Goal: Information Seeking & Learning: Find specific fact

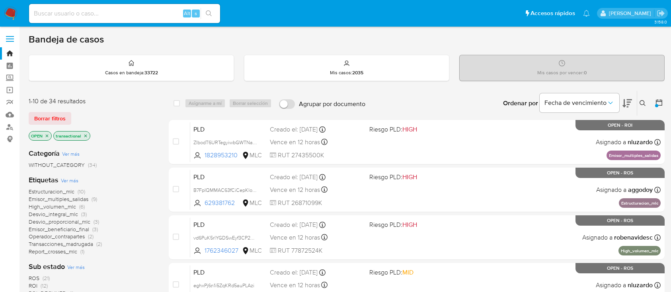
scroll to position [165, 0]
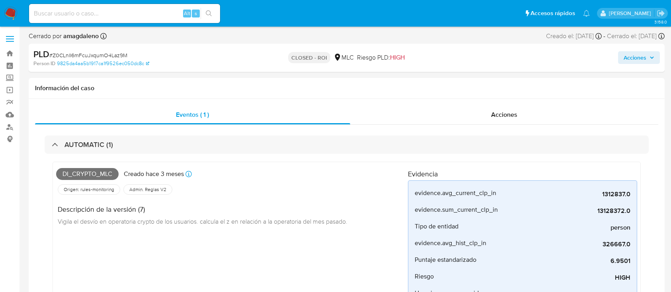
select select "10"
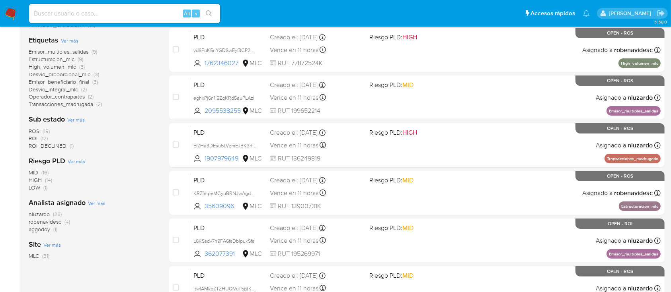
scroll to position [134, 0]
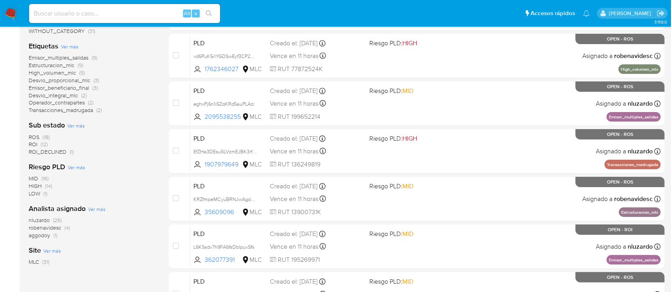
click at [39, 229] on span "robenavidesc" at bounding box center [45, 228] width 33 height 8
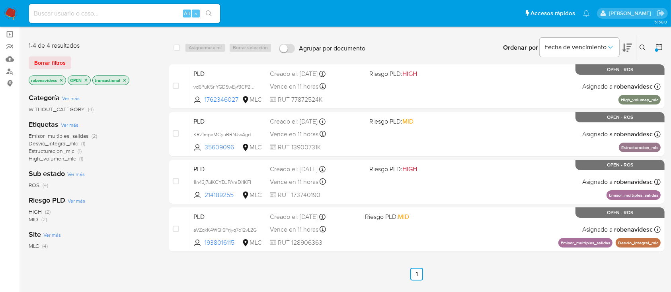
scroll to position [54, 0]
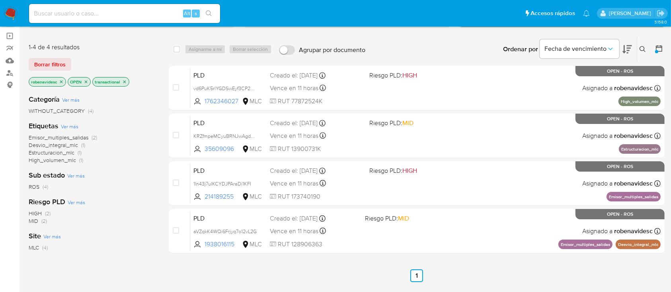
click at [60, 80] on icon "close-filter" at bounding box center [61, 82] width 5 height 5
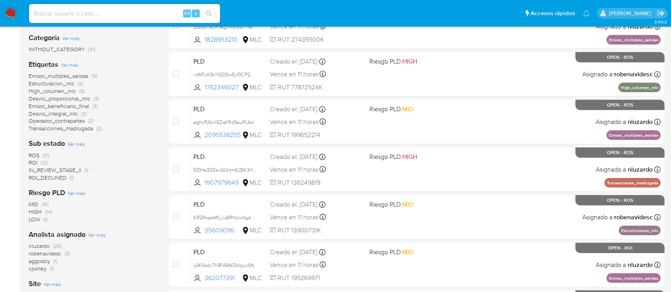
scroll to position [120, 0]
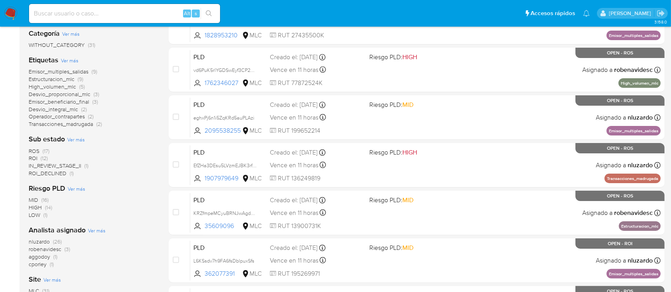
click at [42, 250] on span "robenavidesc" at bounding box center [45, 249] width 33 height 8
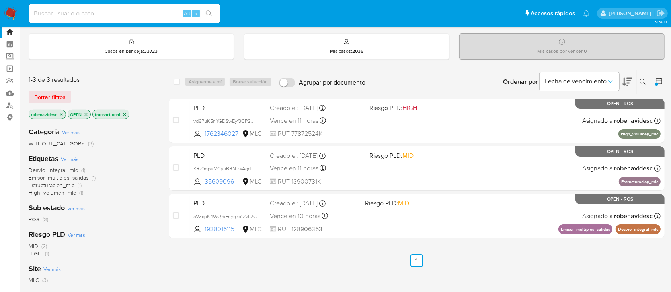
scroll to position [21, 0]
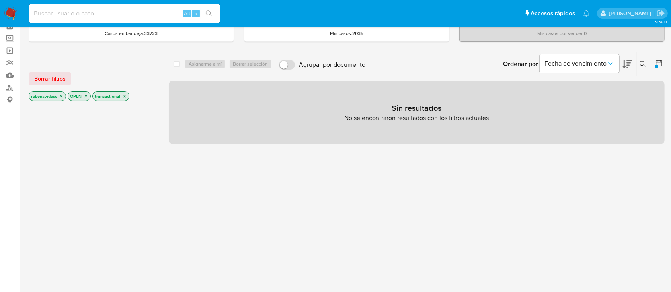
scroll to position [38, 0]
click at [61, 98] on icon "close-filter" at bounding box center [61, 97] width 5 height 5
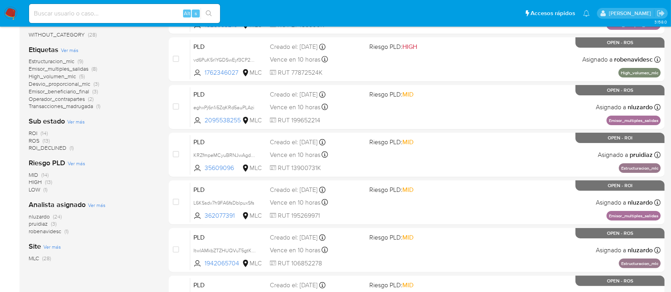
scroll to position [124, 0]
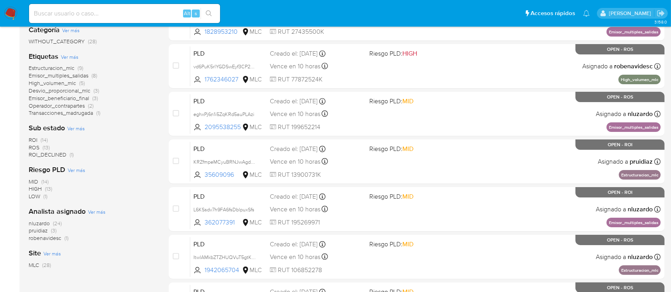
click at [34, 240] on span "robenavidesc" at bounding box center [45, 238] width 33 height 8
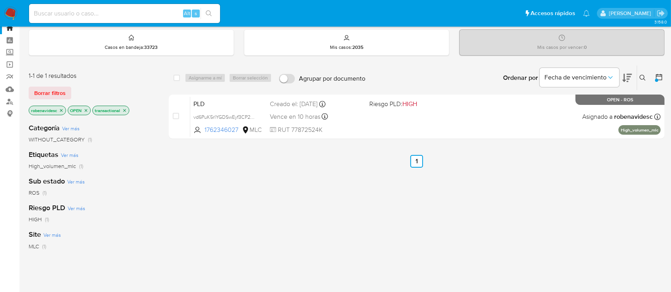
scroll to position [24, 0]
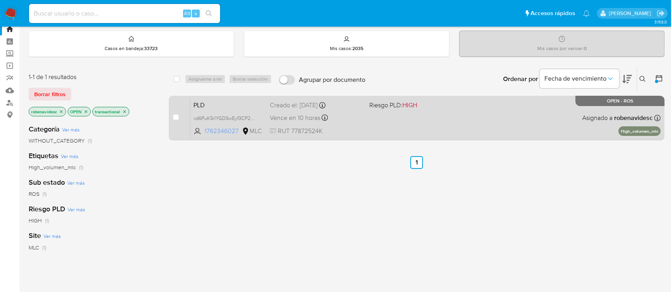
click at [213, 129] on span "1762346027" at bounding box center [222, 131] width 36 height 9
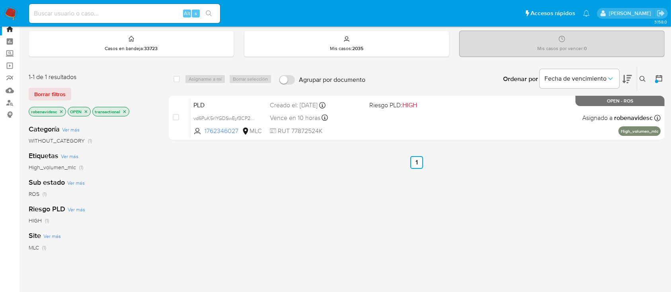
click at [63, 110] on icon "close-filter" at bounding box center [61, 111] width 5 height 5
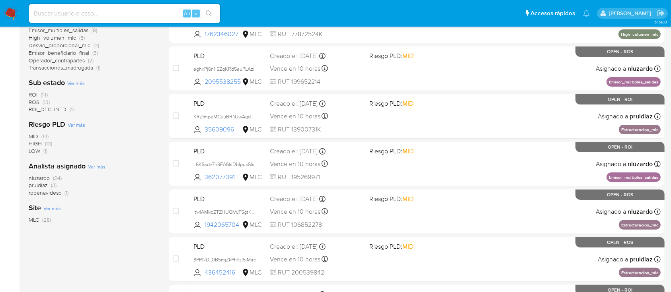
scroll to position [168, 0]
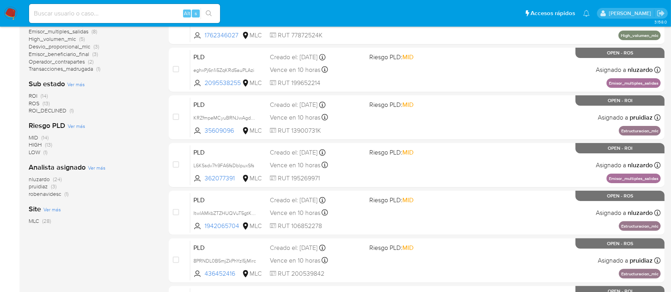
click at [35, 103] on span "ROS" at bounding box center [34, 103] width 11 height 8
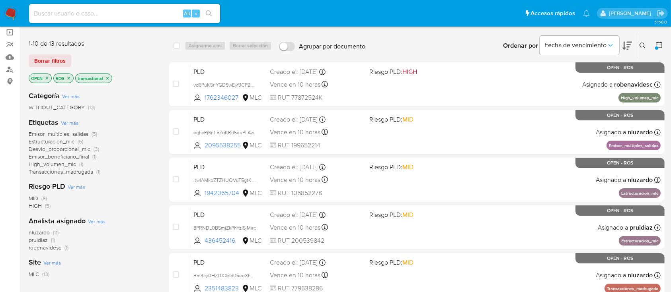
scroll to position [58, 0]
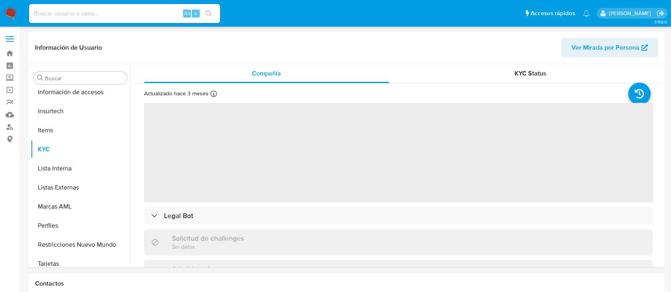
scroll to position [336, 0]
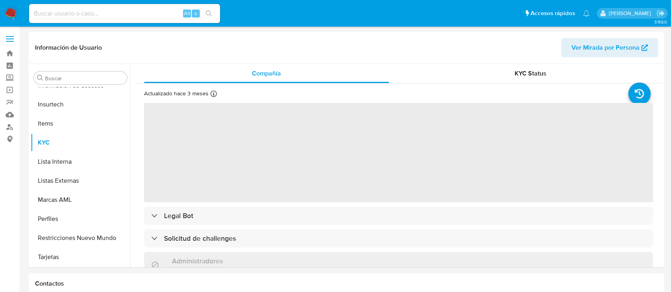
select select "10"
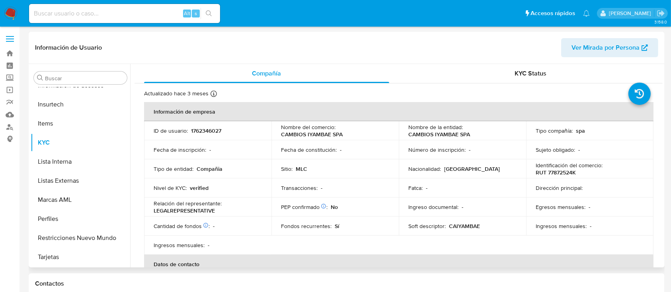
click at [326, 138] on td "Nombre del comercio : CAMBIOS IYAMBAE SPA" at bounding box center [334, 130] width 127 height 19
click at [324, 137] on p "CAMBIOS IYAMBAE SPA" at bounding box center [312, 134] width 62 height 7
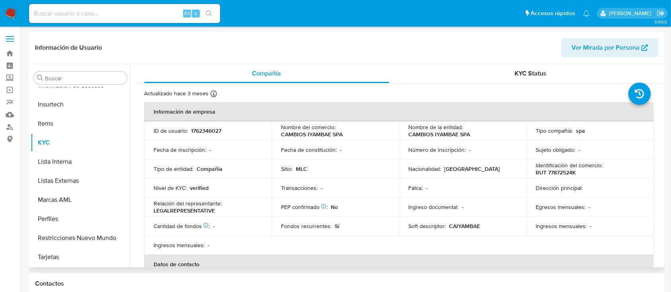
drag, startPoint x: 281, startPoint y: 135, endPoint x: 358, endPoint y: 136, distance: 76.4
click at [358, 136] on div "Nombre del comercio : CAMBIOS IYAMBAE SPA" at bounding box center [335, 131] width 108 height 14
copy p "CAMBIOS IYAMBAE SPA"
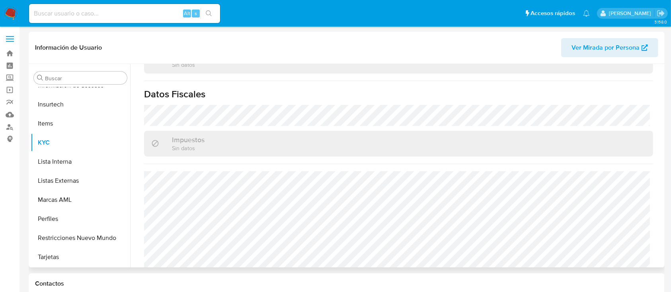
scroll to position [524, 0]
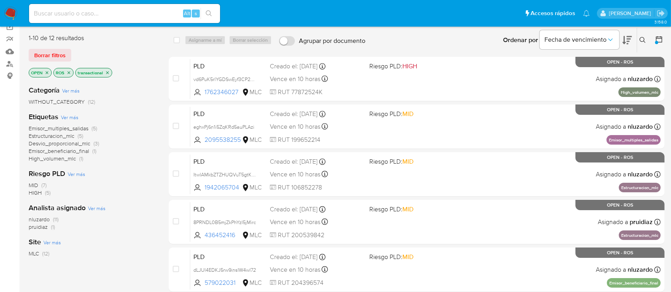
scroll to position [60, 0]
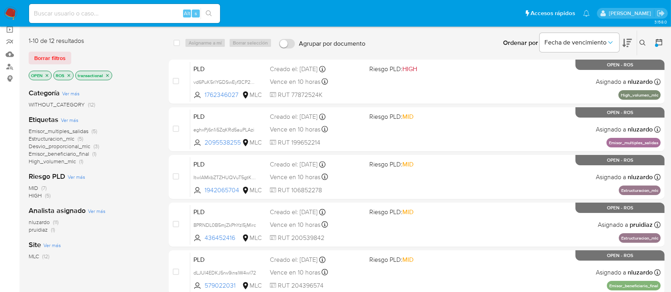
click at [71, 75] on icon "close-filter" at bounding box center [68, 75] width 5 height 5
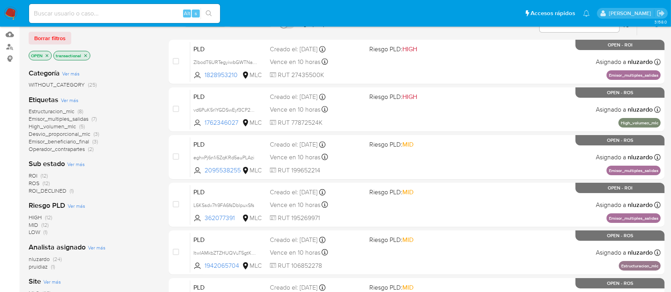
scroll to position [79, 0]
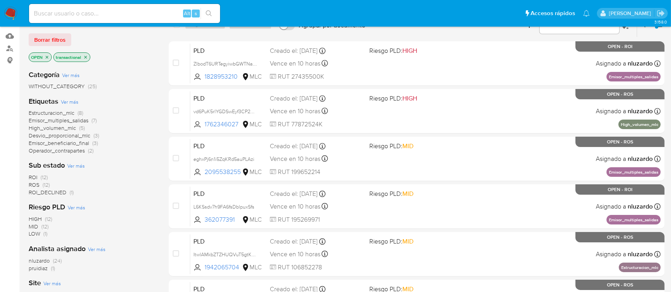
click at [46, 57] on icon "close-filter" at bounding box center [47, 57] width 3 height 3
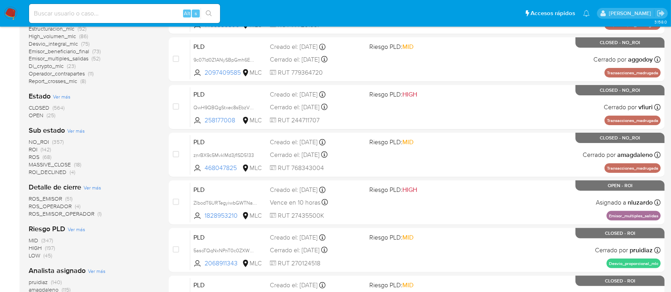
scroll to position [178, 0]
click at [32, 116] on span "OPEN" at bounding box center [36, 116] width 15 height 8
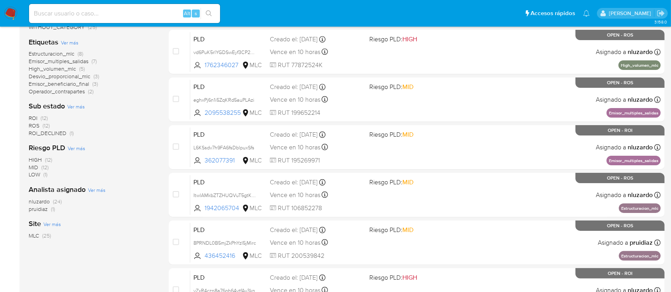
scroll to position [130, 0]
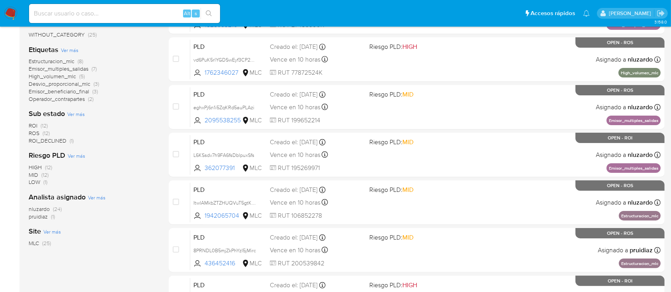
click at [33, 134] on span "ROS" at bounding box center [34, 133] width 11 height 8
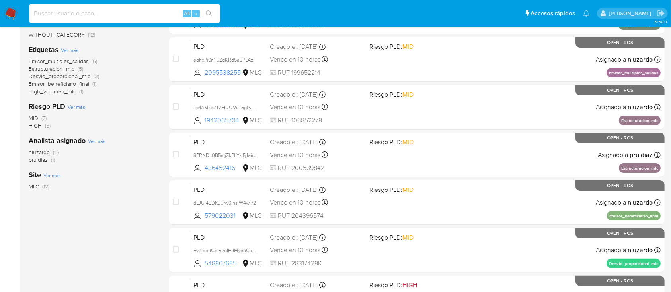
click at [87, 14] on input at bounding box center [124, 13] width 191 height 10
paste input "1762346027"
type input "1762346027"
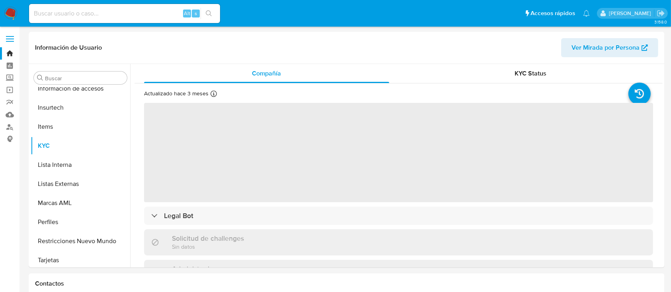
scroll to position [336, 0]
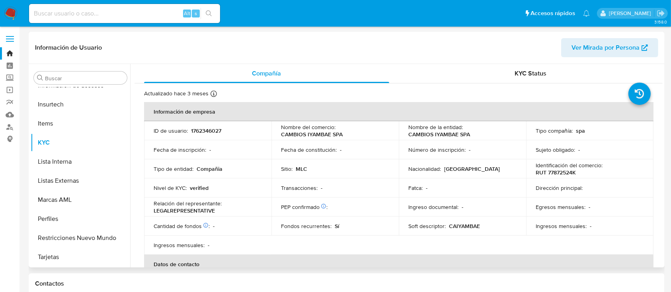
select select "10"
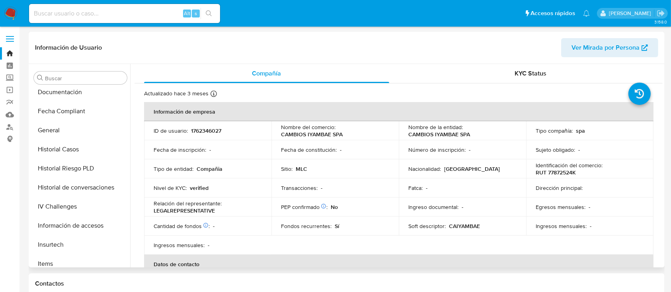
scroll to position [194, 0]
click at [83, 151] on button "Historial Casos" at bounding box center [77, 151] width 93 height 19
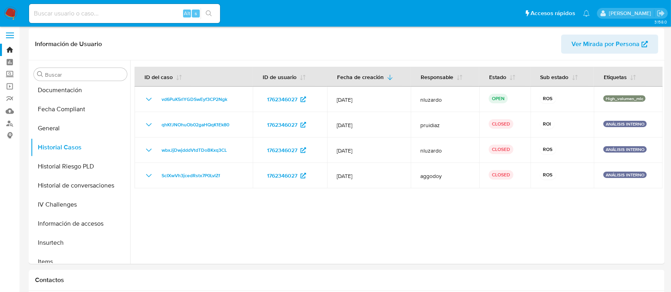
scroll to position [0, 0]
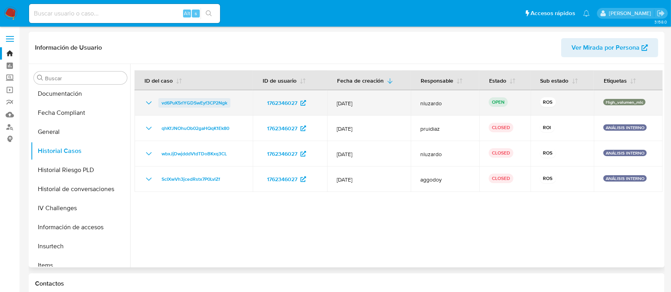
click at [200, 103] on span "vd6PuK5rlYGDSwEyf3CP2Ngk" at bounding box center [195, 103] width 66 height 10
click at [206, 103] on span "vd6PuK5rlYGDSwEyf3CP2Ngk" at bounding box center [195, 103] width 66 height 10
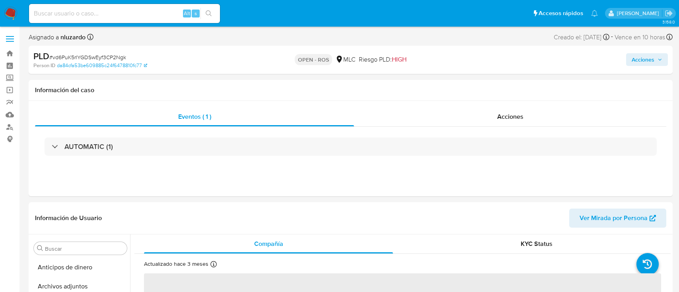
select select "10"
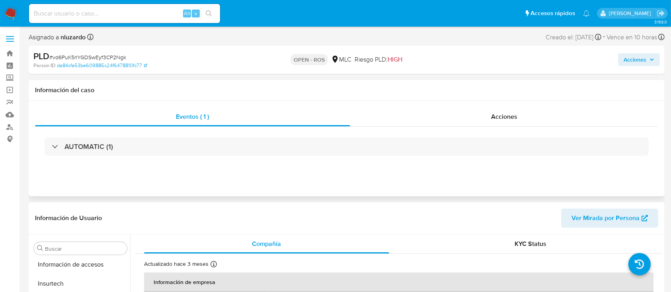
scroll to position [336, 0]
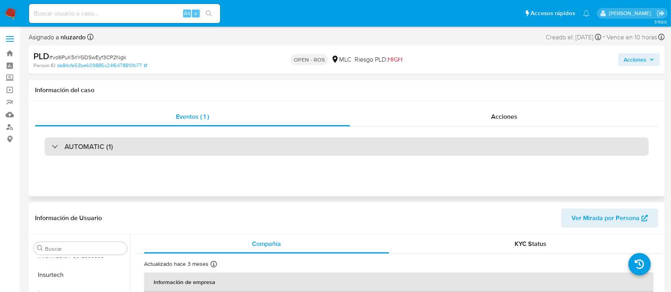
click at [489, 145] on div "AUTOMATIC (1)" at bounding box center [347, 147] width 604 height 18
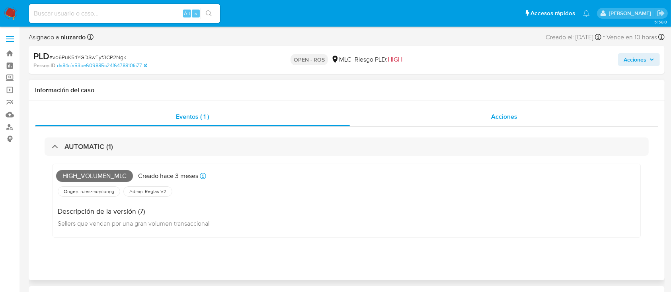
click at [463, 116] on div "Acciones" at bounding box center [504, 116] width 308 height 19
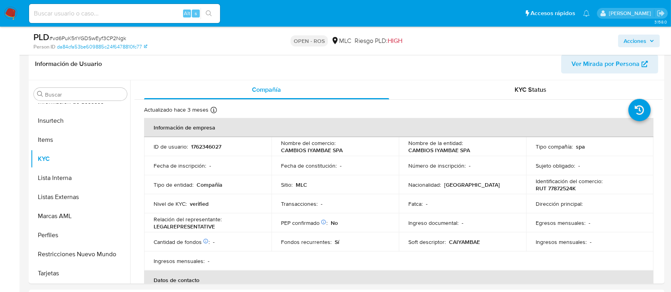
scroll to position [181, 0]
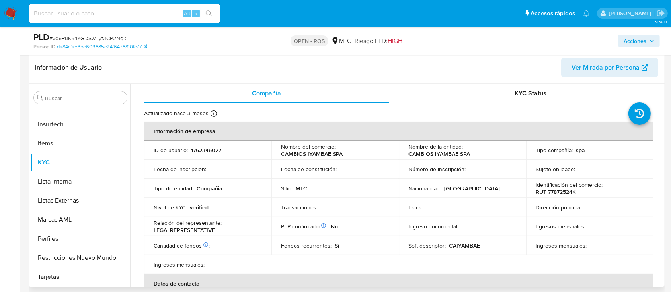
click at [560, 194] on p "RUT 77872524K" at bounding box center [555, 192] width 40 height 7
click at [559, 192] on p "RUT 77872524K" at bounding box center [555, 192] width 40 height 7
click at [216, 153] on p "1762346027" at bounding box center [206, 150] width 30 height 7
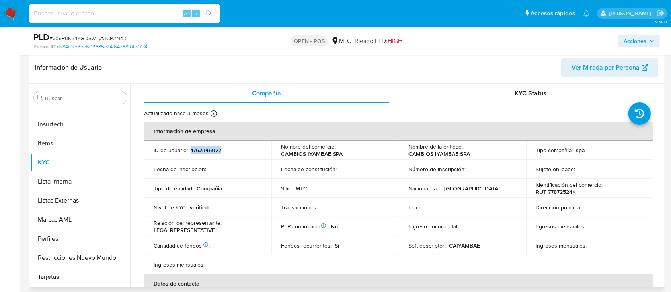
click at [216, 153] on p "1762346027" at bounding box center [206, 150] width 30 height 7
copy p "1762346027"
click at [552, 193] on p "RUT 77872524K" at bounding box center [555, 192] width 40 height 7
copy p "77872524K"
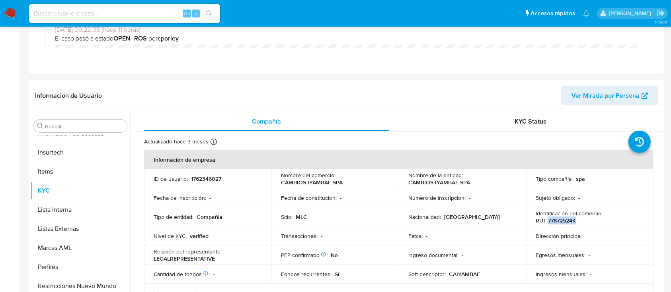
scroll to position [0, 0]
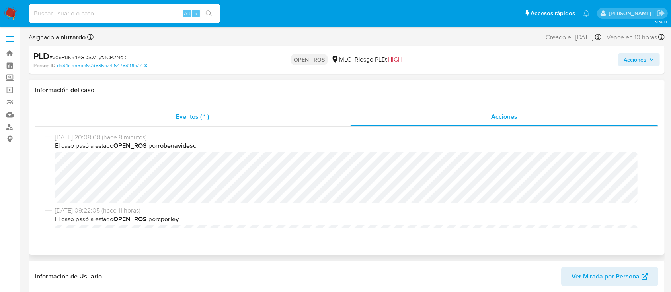
click at [236, 116] on div "Eventos ( 1 )" at bounding box center [192, 116] width 315 height 19
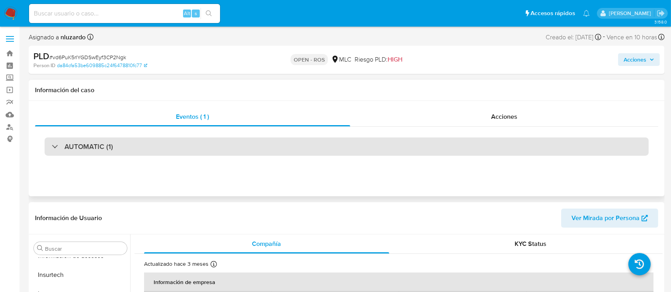
click at [115, 147] on div "AUTOMATIC (1)" at bounding box center [347, 147] width 604 height 18
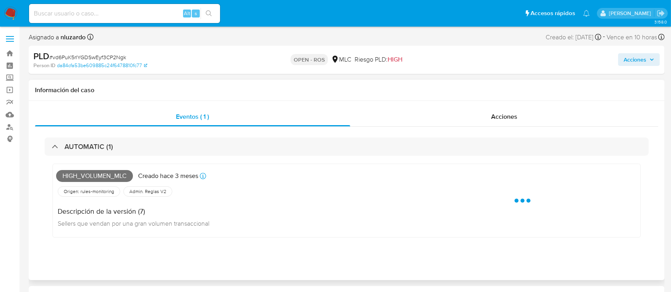
click at [97, 176] on span "High_volumen_mlc" at bounding box center [94, 176] width 77 height 12
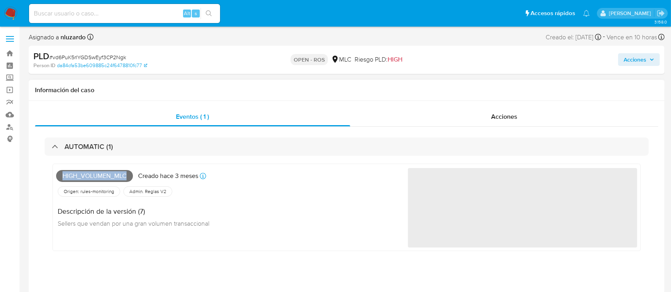
copy span "High_volumen_mlc"
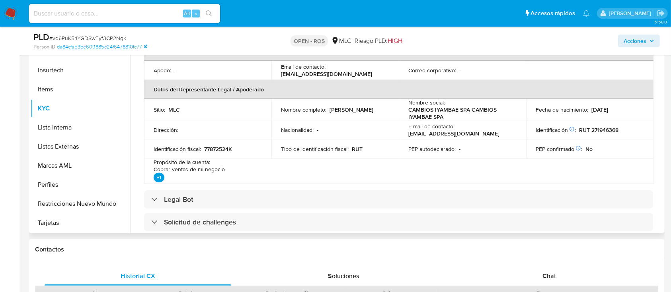
scroll to position [153, 0]
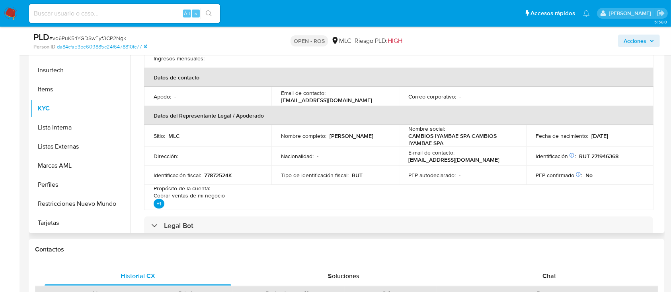
click at [329, 140] on p "[PERSON_NAME]" at bounding box center [351, 135] width 44 height 7
drag, startPoint x: 280, startPoint y: 140, endPoint x: 349, endPoint y: 139, distance: 69.2
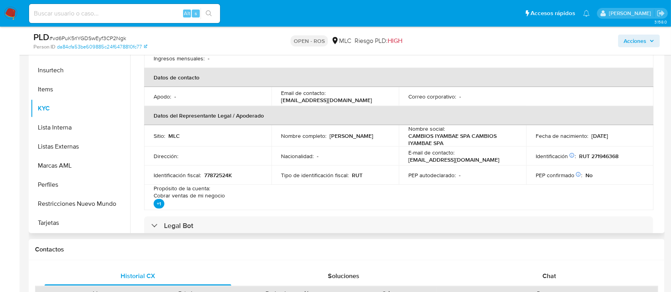
click at [349, 139] on p "[PERSON_NAME]" at bounding box center [351, 135] width 44 height 7
drag, startPoint x: 352, startPoint y: 139, endPoint x: 278, endPoint y: 141, distance: 74.0
click at [278, 141] on td "Nombre completo : Pablo Roberto Palma Parada" at bounding box center [334, 135] width 127 height 21
copy p "[PERSON_NAME]"
click at [598, 157] on p "RUT 271946368" at bounding box center [598, 156] width 39 height 7
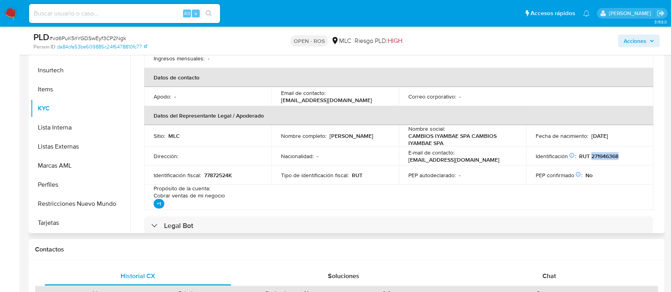
click at [598, 157] on p "RUT 271946368" at bounding box center [598, 156] width 39 height 7
copy p "271946368"
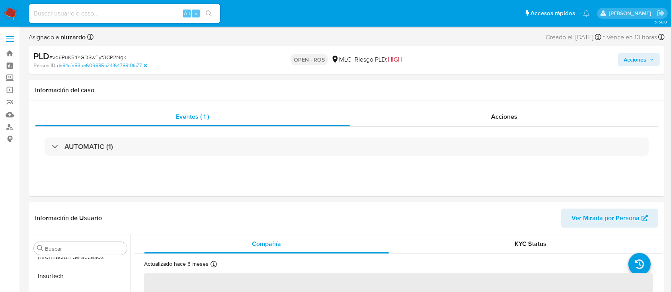
scroll to position [336, 0]
select select "10"
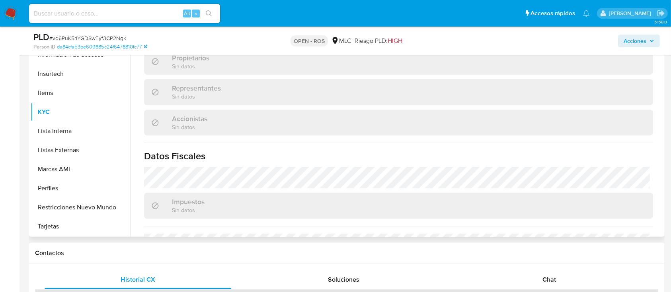
scroll to position [524, 0]
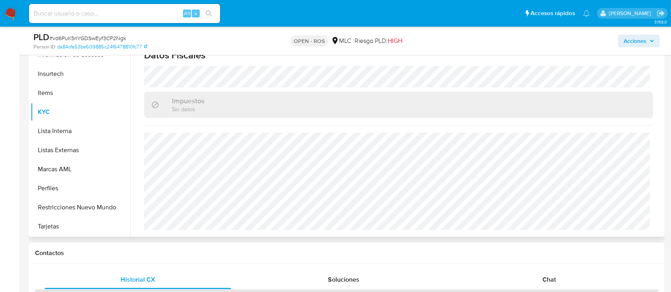
drag, startPoint x: 659, startPoint y: 186, endPoint x: 655, endPoint y: 135, distance: 51.1
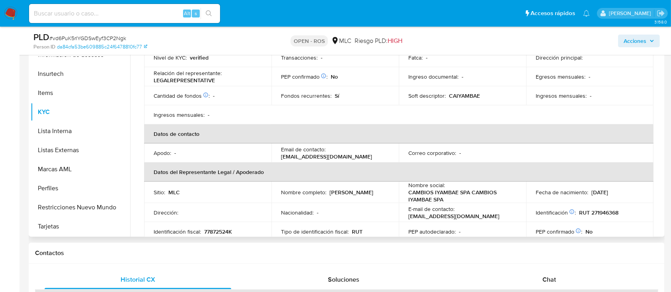
scroll to position [107, 0]
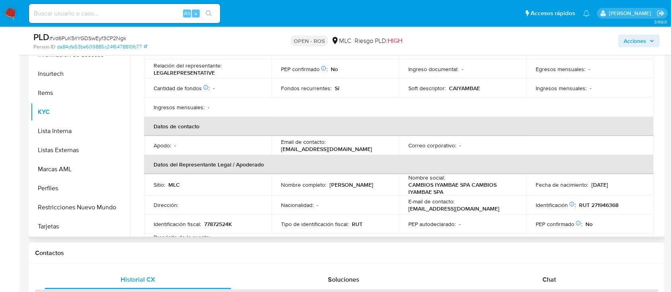
click at [323, 148] on p "[EMAIL_ADDRESS][DOMAIN_NAME]" at bounding box center [326, 149] width 91 height 7
drag, startPoint x: 280, startPoint y: 148, endPoint x: 364, endPoint y: 147, distance: 83.5
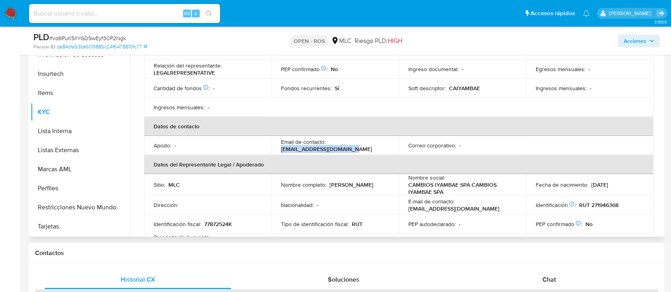
click at [364, 147] on div "Email de contacto : [EMAIL_ADDRESS][DOMAIN_NAME]" at bounding box center [335, 145] width 108 height 14
copy p "[EMAIL_ADDRESS][DOMAIN_NAME]"
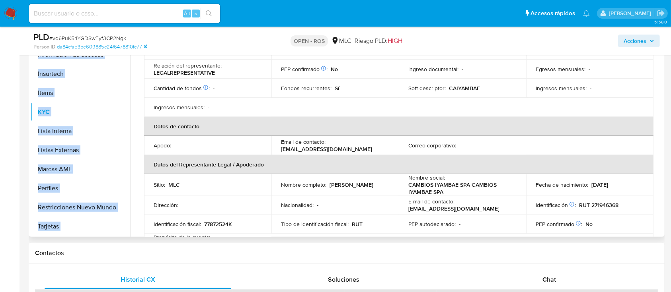
drag, startPoint x: 659, startPoint y: 105, endPoint x: 662, endPoint y: 56, distance: 49.0
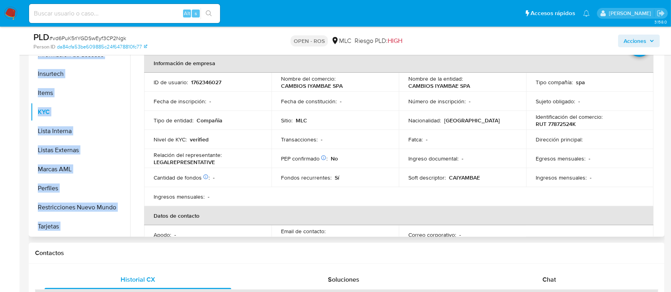
scroll to position [20, 0]
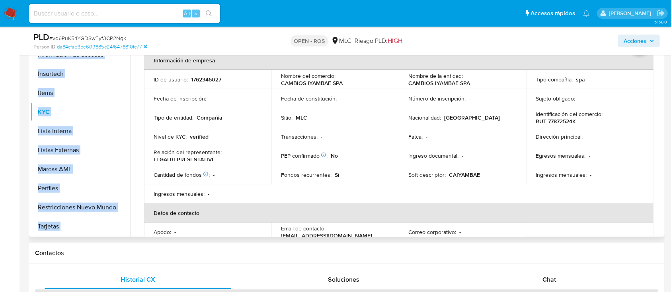
click at [241, 179] on td "Cantidad de fondos Solicitado: [DATE] Aumento de ventas : -" at bounding box center [207, 174] width 127 height 19
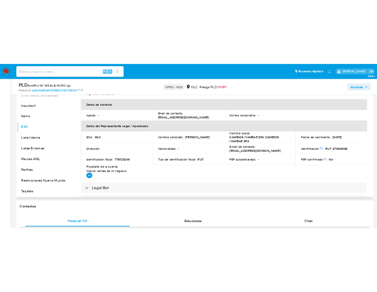
scroll to position [163, 0]
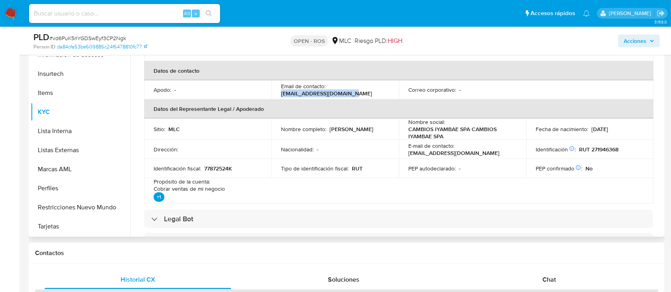
drag, startPoint x: 280, startPoint y: 93, endPoint x: 351, endPoint y: 95, distance: 71.2
click at [351, 95] on p "[EMAIL_ADDRESS][DOMAIN_NAME]" at bounding box center [326, 93] width 91 height 7
copy p "[EMAIL_ADDRESS][DOMAIN_NAME]"
drag, startPoint x: 204, startPoint y: 168, endPoint x: 253, endPoint y: 168, distance: 48.9
click at [253, 168] on div "Identificación fiscal : 77872524K" at bounding box center [208, 168] width 108 height 7
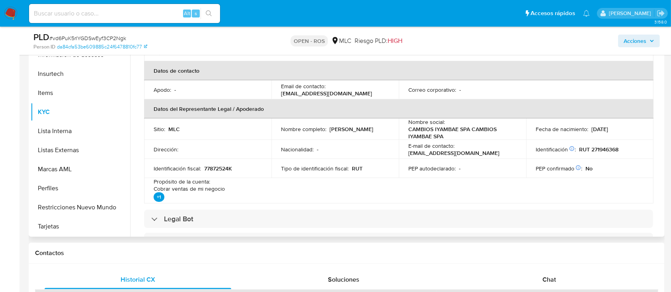
click at [601, 150] on p "RUT 271946368" at bounding box center [598, 149] width 39 height 7
copy p "271946368"
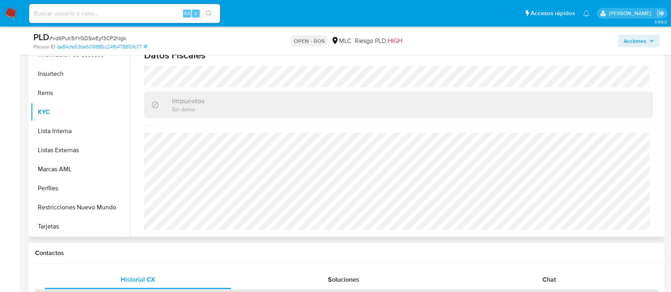
scroll to position [0, 0]
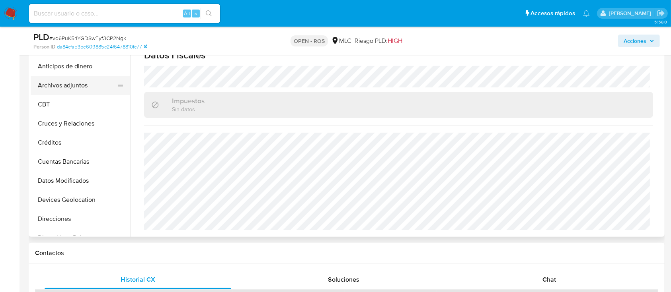
click at [66, 91] on button "Archivos adjuntos" at bounding box center [77, 85] width 93 height 19
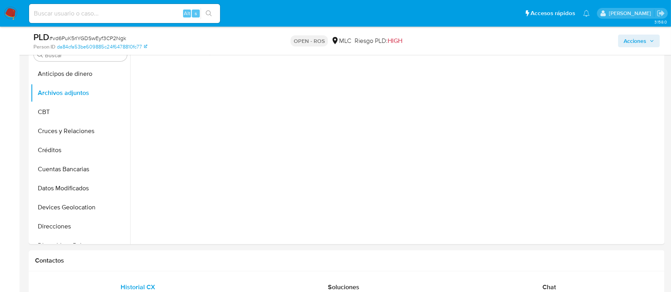
scroll to position [169, 0]
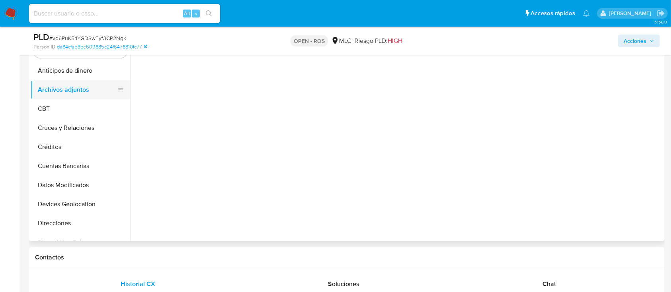
click at [80, 86] on button "Archivos adjuntos" at bounding box center [77, 89] width 93 height 19
click at [77, 112] on button "CBT" at bounding box center [77, 108] width 93 height 19
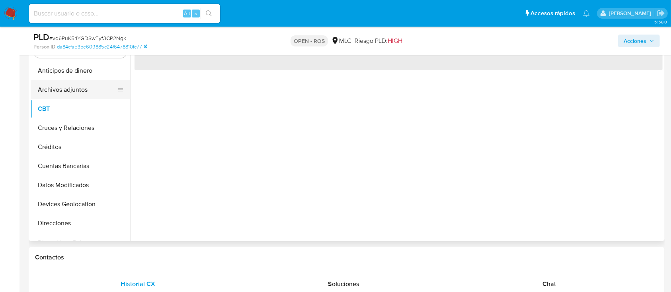
click at [78, 93] on button "Archivos adjuntos" at bounding box center [77, 89] width 93 height 19
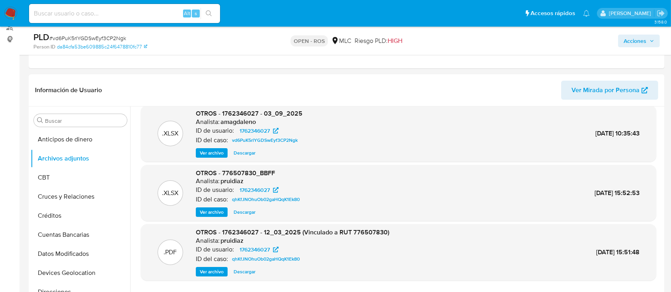
scroll to position [123, 0]
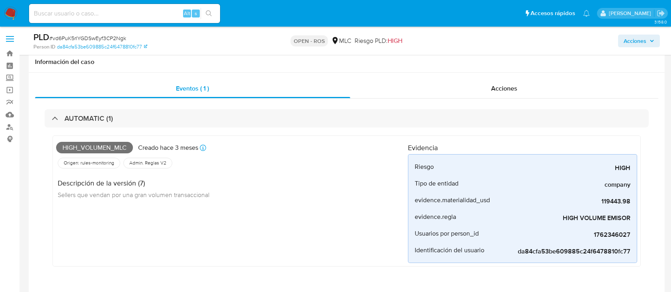
select select "10"
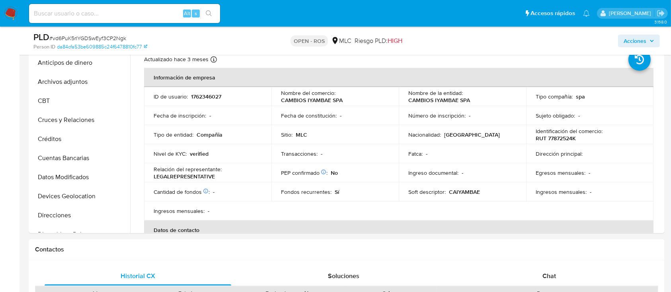
scroll to position [153, 0]
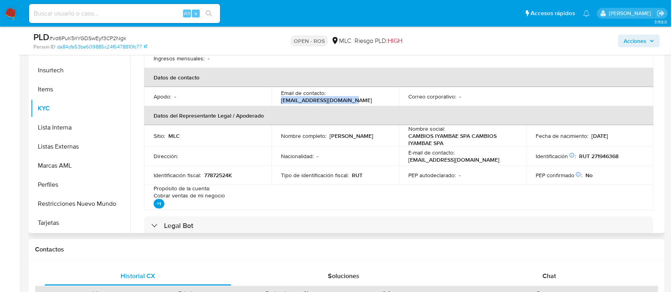
drag, startPoint x: 280, startPoint y: 101, endPoint x: 355, endPoint y: 102, distance: 75.2
click at [355, 102] on div "Email de contacto : [EMAIL_ADDRESS][DOMAIN_NAME]" at bounding box center [335, 97] width 108 height 14
copy p "[EMAIL_ADDRESS][DOMAIN_NAME]"
